Goal: Submit feedback/report problem: Submit feedback/report problem

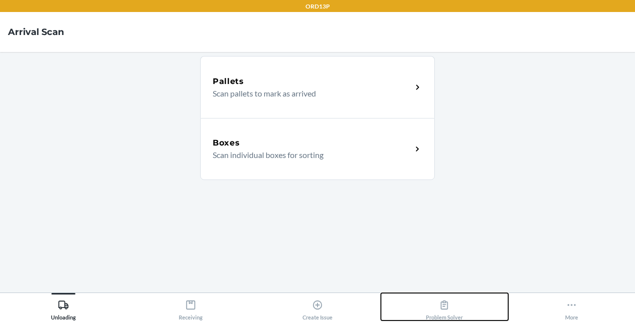
click at [446, 297] on div "Problem Solver" at bounding box center [444, 307] width 37 height 25
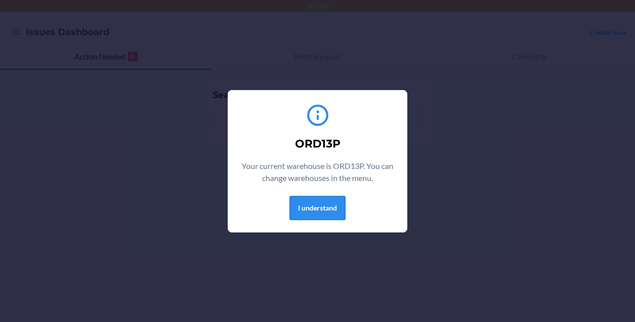
click at [301, 203] on button "I understand" at bounding box center [318, 208] width 56 height 24
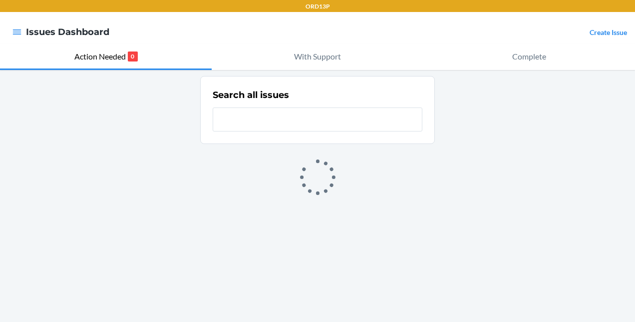
click at [584, 18] on nav "Issues Dashboard Create Issue" at bounding box center [317, 32] width 635 height 40
click at [593, 23] on nav "Issues Dashboard Create Issue" at bounding box center [317, 32] width 635 height 40
click at [592, 24] on nav "Issues Dashboard Create Issue" at bounding box center [317, 32] width 635 height 40
click at [592, 27] on div "Create Issue" at bounding box center [608, 31] width 37 height 13
click at [590, 32] on link "Create Issue" at bounding box center [608, 32] width 37 height 8
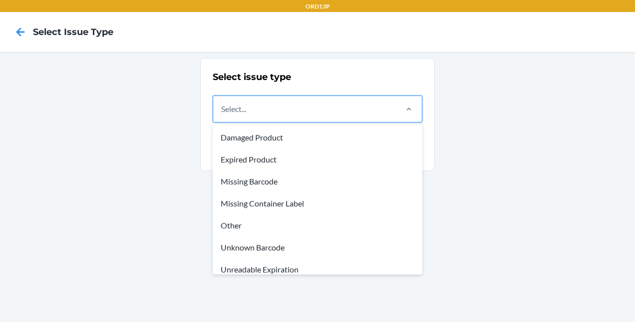
click at [318, 109] on div "Select..." at bounding box center [304, 109] width 183 height 26
click at [222, 109] on input "option Damaged Product focused, 1 of 8. 8 results available. Use Up and Down to…" at bounding box center [221, 109] width 1 height 12
click at [279, 124] on div "Damaged Product Expired Product Missing Barcode Missing Container Label Other U…" at bounding box center [318, 199] width 210 height 150
click at [222, 115] on input "option Damaged Product focused, 1 of 8. 8 results available. Use Up and Down to…" at bounding box center [221, 109] width 1 height 12
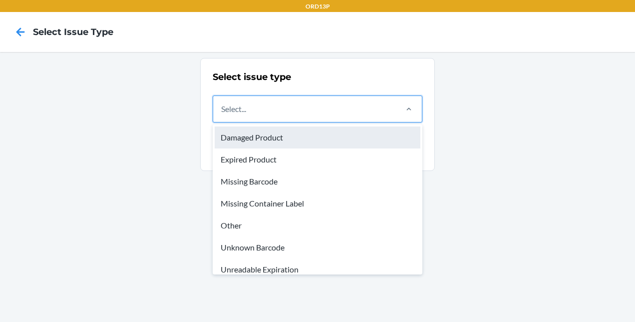
click at [273, 132] on div "Damaged Product" at bounding box center [318, 137] width 206 height 22
click at [222, 115] on input "option Damaged Product focused, 1 of 8. 8 results available. Use Up and Down to…" at bounding box center [221, 109] width 1 height 12
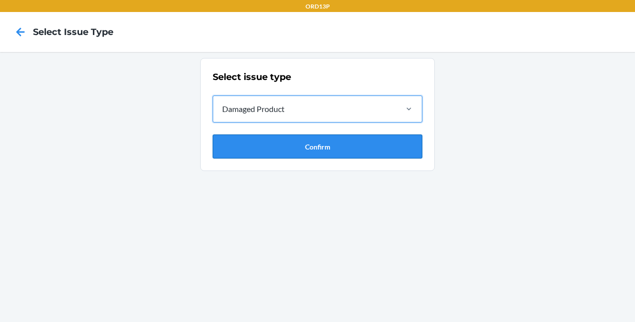
click at [280, 149] on button "Confirm" at bounding box center [318, 146] width 210 height 24
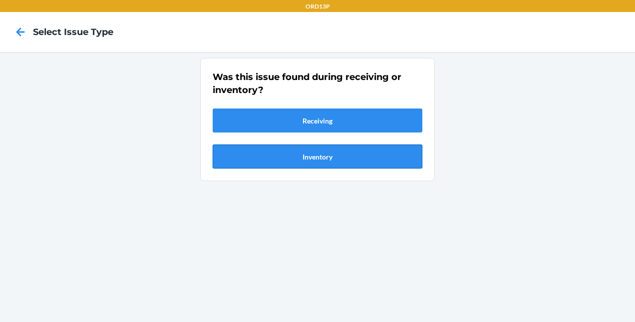
click at [280, 149] on button "Inventory" at bounding box center [318, 156] width 210 height 24
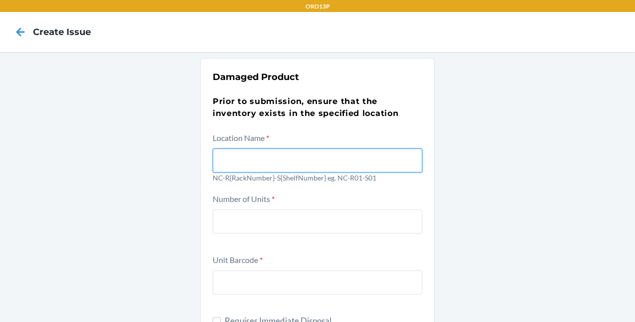
click at [280, 149] on input "text" at bounding box center [318, 160] width 210 height 24
type input "NC-R06-S05"
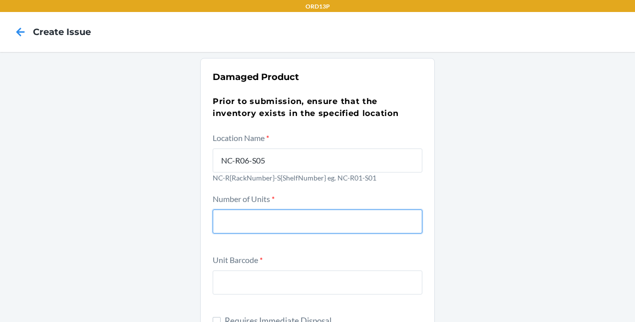
click at [263, 232] on input "number" at bounding box center [318, 221] width 210 height 24
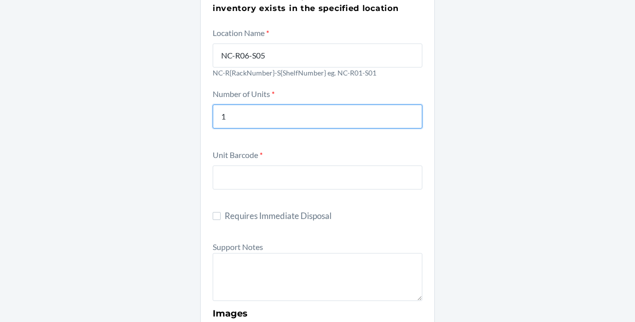
scroll to position [105, 0]
type input "1"
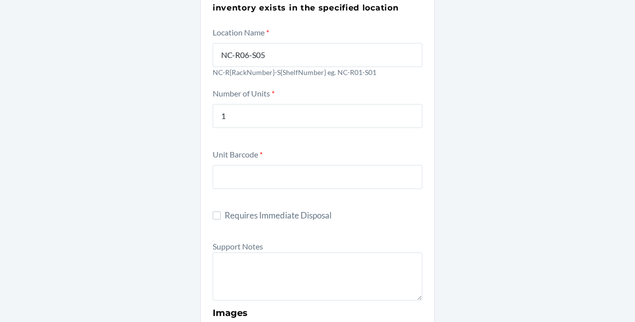
click at [242, 164] on div at bounding box center [318, 175] width 210 height 28
click at [242, 165] on input "text" at bounding box center [318, 177] width 210 height 24
drag, startPoint x: 242, startPoint y: 164, endPoint x: 231, endPoint y: 174, distance: 14.8
click at [231, 174] on input "text" at bounding box center [318, 177] width 210 height 24
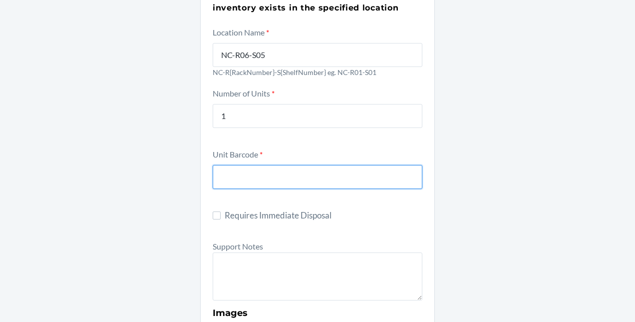
paste input "DDKSPXC95UN"
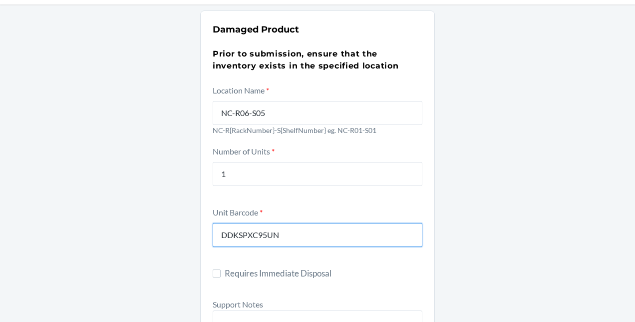
scroll to position [46, 0]
type input "DDKSPXC95UN"
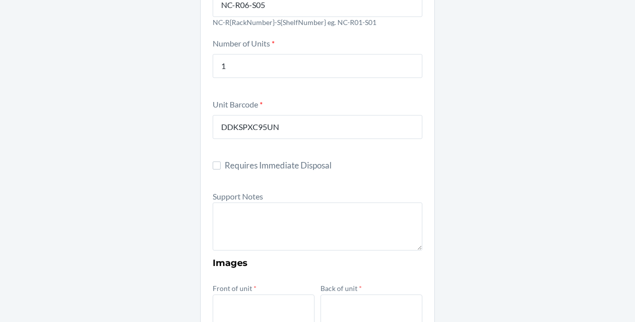
scroll to position [156, 0]
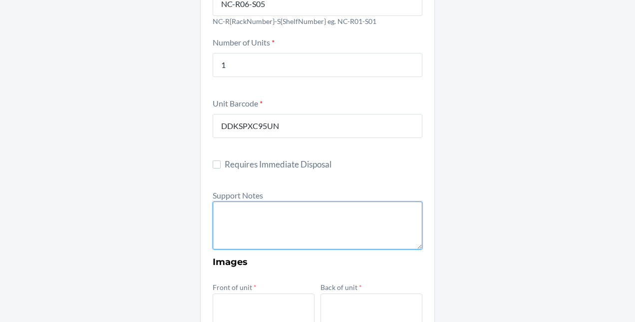
click at [286, 207] on textarea at bounding box center [318, 225] width 210 height 48
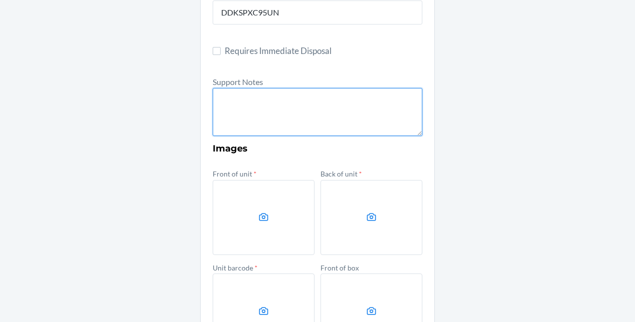
scroll to position [270, 0]
paste textarea "packaging is damaged . Description: comfrt minimalist sweatpants olive s 634707…"
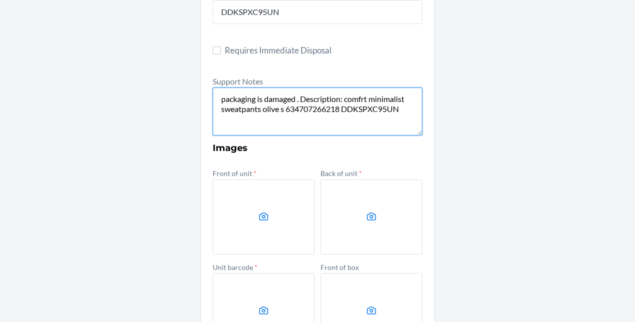
click at [341, 111] on textarea "packaging is damaged . Description: comfrt minimalist sweatpants olive s 634707…" at bounding box center [318, 111] width 210 height 48
type textarea "packaging is damaged . Description: comfrt minimalist sweatpants olive s 634707…"
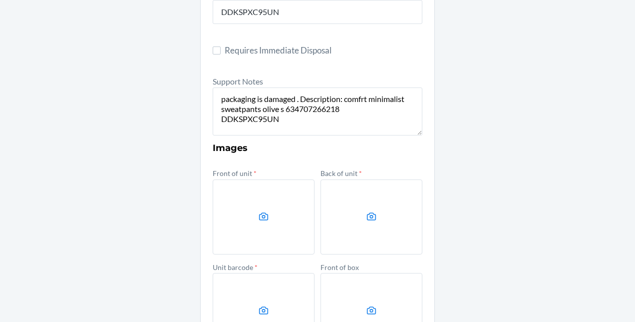
drag, startPoint x: 271, startPoint y: 198, endPoint x: 257, endPoint y: 206, distance: 16.1
drag, startPoint x: 257, startPoint y: 206, endPoint x: 223, endPoint y: 217, distance: 35.7
click at [223, 217] on label at bounding box center [264, 216] width 102 height 75
click at [0, 0] on input "file" at bounding box center [0, 0] width 0 height 0
click at [264, 209] on label at bounding box center [264, 216] width 102 height 75
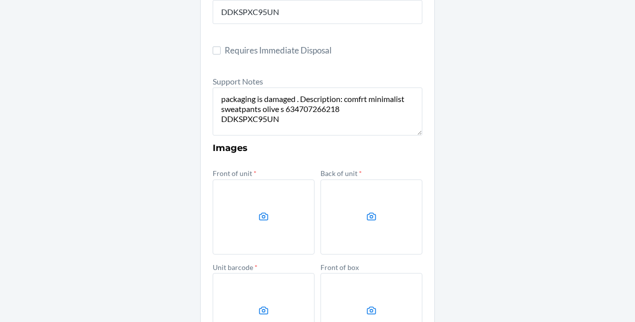
click at [0, 0] on input "file" at bounding box center [0, 0] width 0 height 0
click at [362, 220] on label at bounding box center [372, 216] width 102 height 75
click at [0, 0] on input "file" at bounding box center [0, 0] width 0 height 0
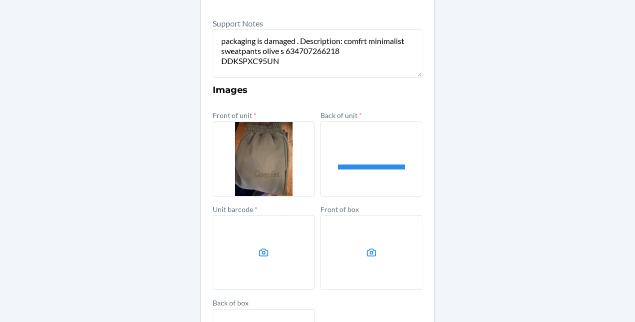
click at [266, 260] on label at bounding box center [264, 252] width 102 height 75
click at [0, 0] on input "file" at bounding box center [0, 0] width 0 height 0
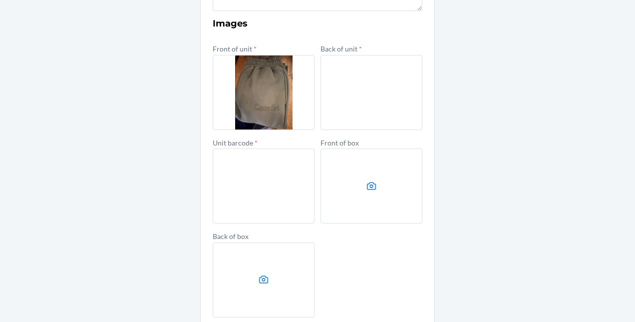
scroll to position [409, 0]
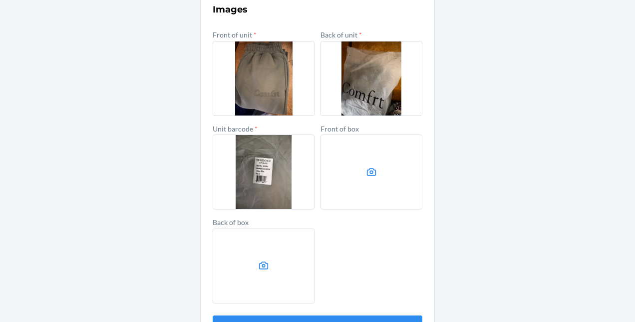
click at [300, 314] on form "Location Name * NC-R06-S05 NC-R{RackNumber}-S{ShelfNumber} eg. NC-R01-S01 Numbe…" at bounding box center [318, 31] width 210 height 616
click at [299, 316] on button "Submit" at bounding box center [318, 327] width 210 height 24
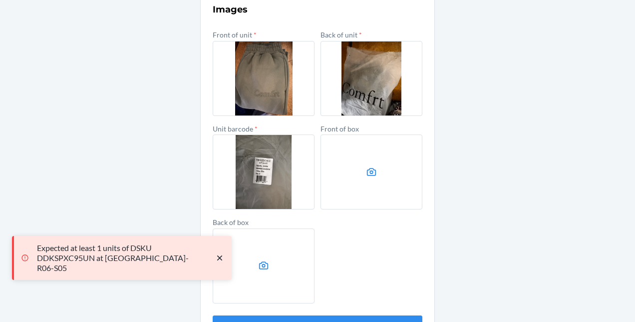
click at [219, 260] on icon "close toast" at bounding box center [220, 258] width 10 height 10
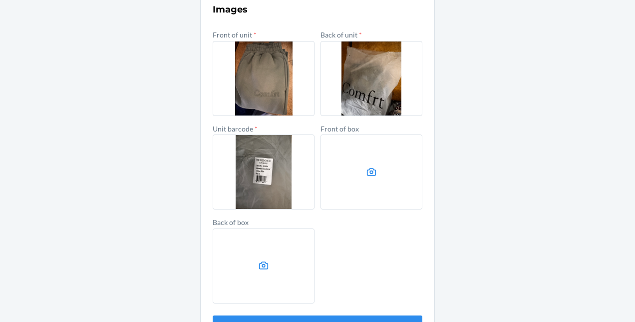
scroll to position [444, 0]
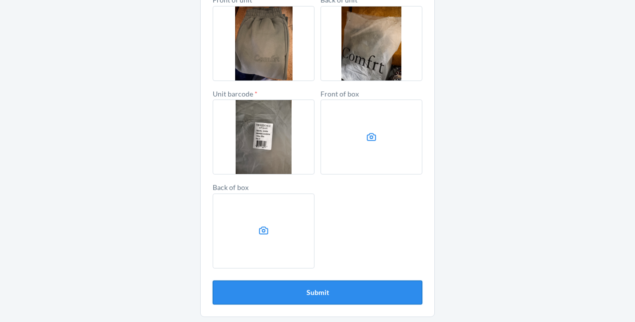
click at [320, 300] on button "Submit" at bounding box center [318, 292] width 210 height 24
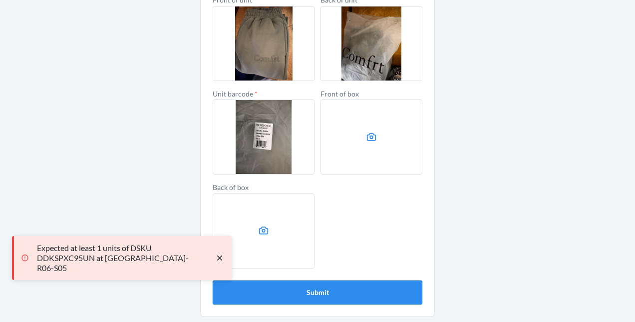
click at [318, 296] on button "Submit" at bounding box center [318, 292] width 210 height 24
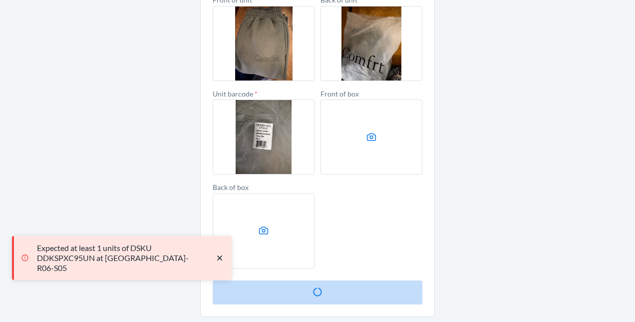
click at [318, 296] on button "Submit" at bounding box center [318, 292] width 210 height 24
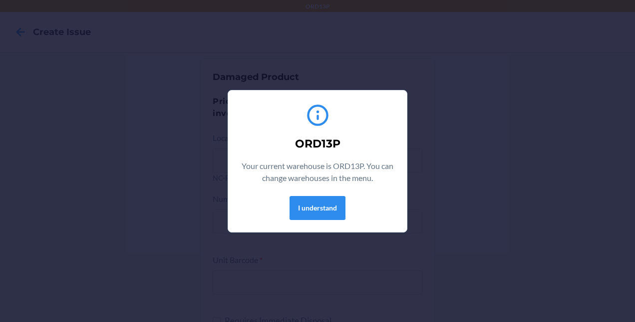
click at [302, 194] on div "ORD13P Your current warehouse is ORD13P. You can change warehouses in the menu.…" at bounding box center [317, 160] width 155 height 125
click at [312, 205] on button "I understand" at bounding box center [318, 208] width 56 height 24
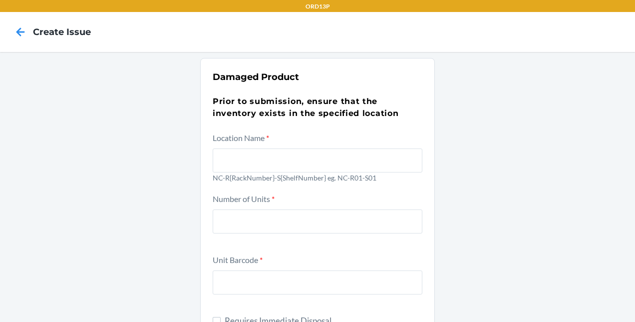
click at [242, 135] on label "Location Name *" at bounding box center [241, 137] width 56 height 9
click at [242, 148] on input "text" at bounding box center [318, 160] width 210 height 24
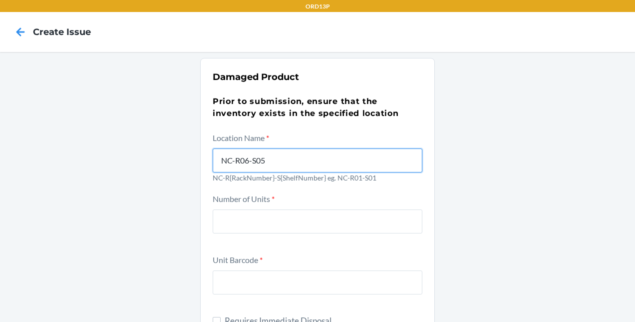
type input "NC-R06-S05"
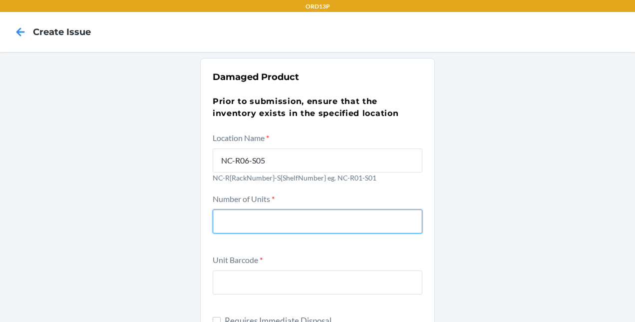
click at [241, 216] on input "number" at bounding box center [318, 221] width 210 height 24
type input "1"
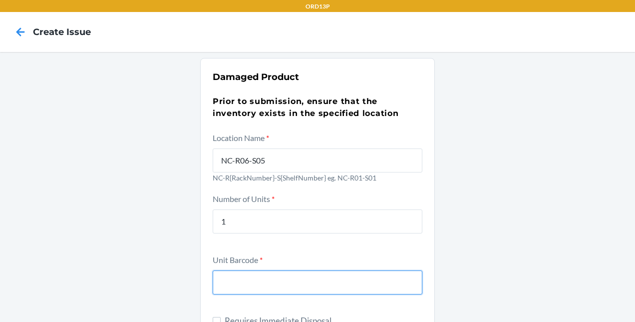
click at [230, 293] on input "text" at bounding box center [318, 282] width 210 height 24
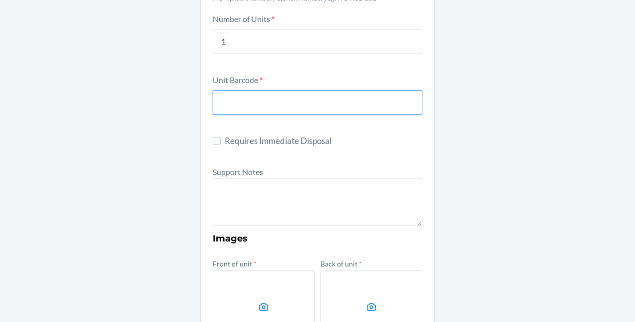
scroll to position [184, 0]
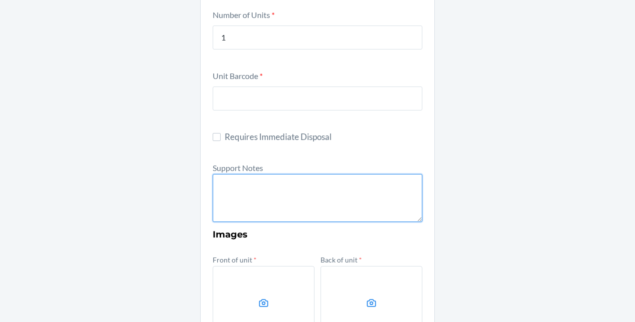
click at [255, 182] on textarea at bounding box center [318, 198] width 210 height 48
paste textarea "packaging is damaged . Description: comfrt minimalist sweatpants olive s 634707…"
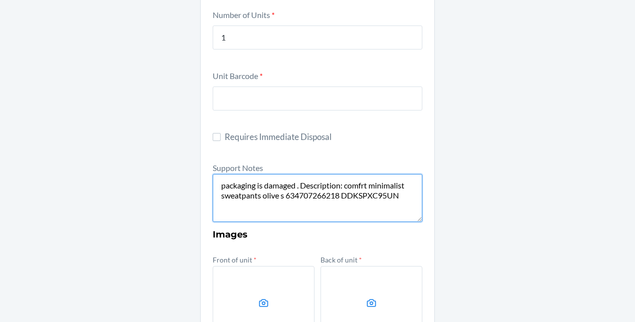
type textarea "packaging is damaged . Description: comfrt minimalist sweatpants olive s 634707…"
